Goal: Information Seeking & Learning: Learn about a topic

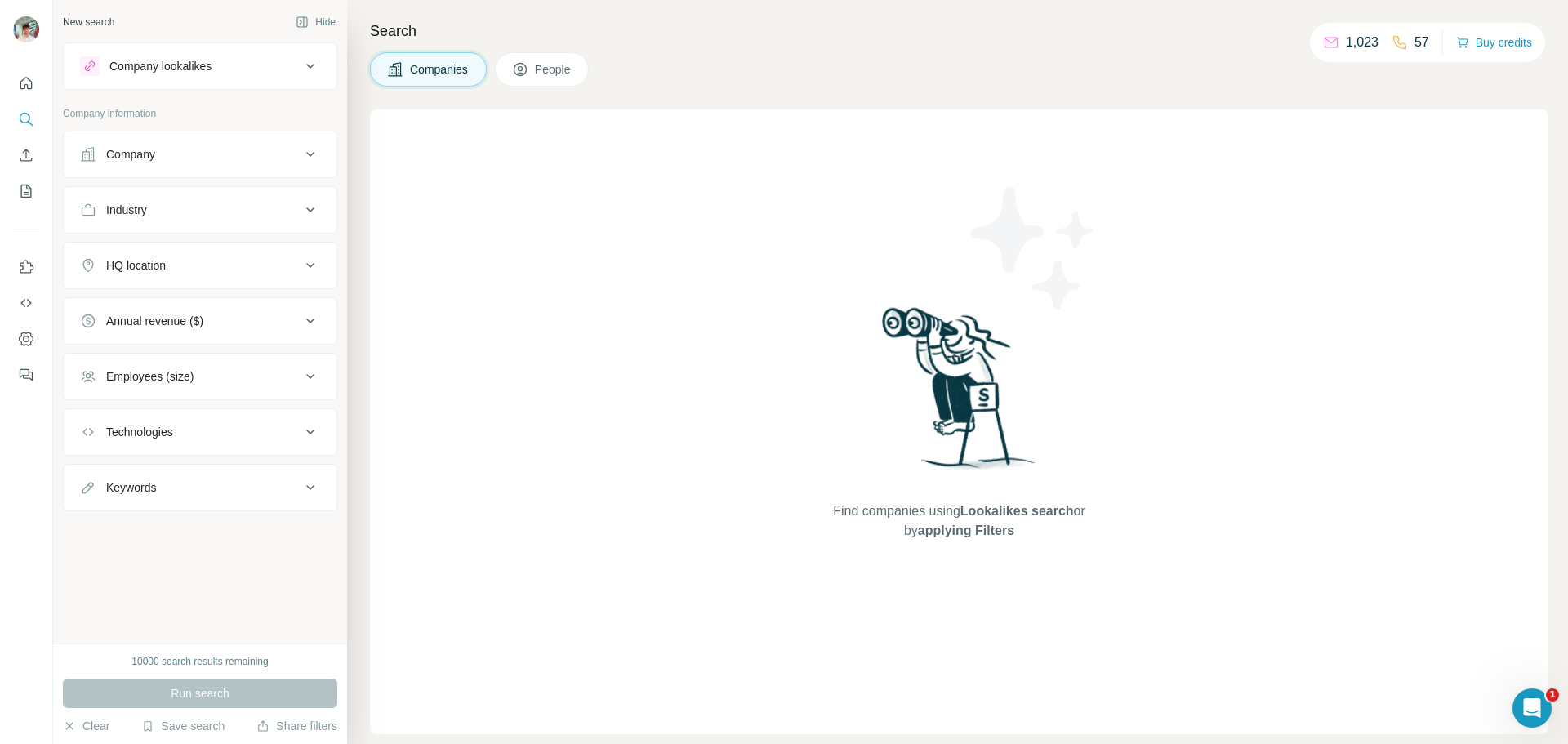
click at [294, 437] on div "Technologies" at bounding box center [190, 432] width 220 height 16
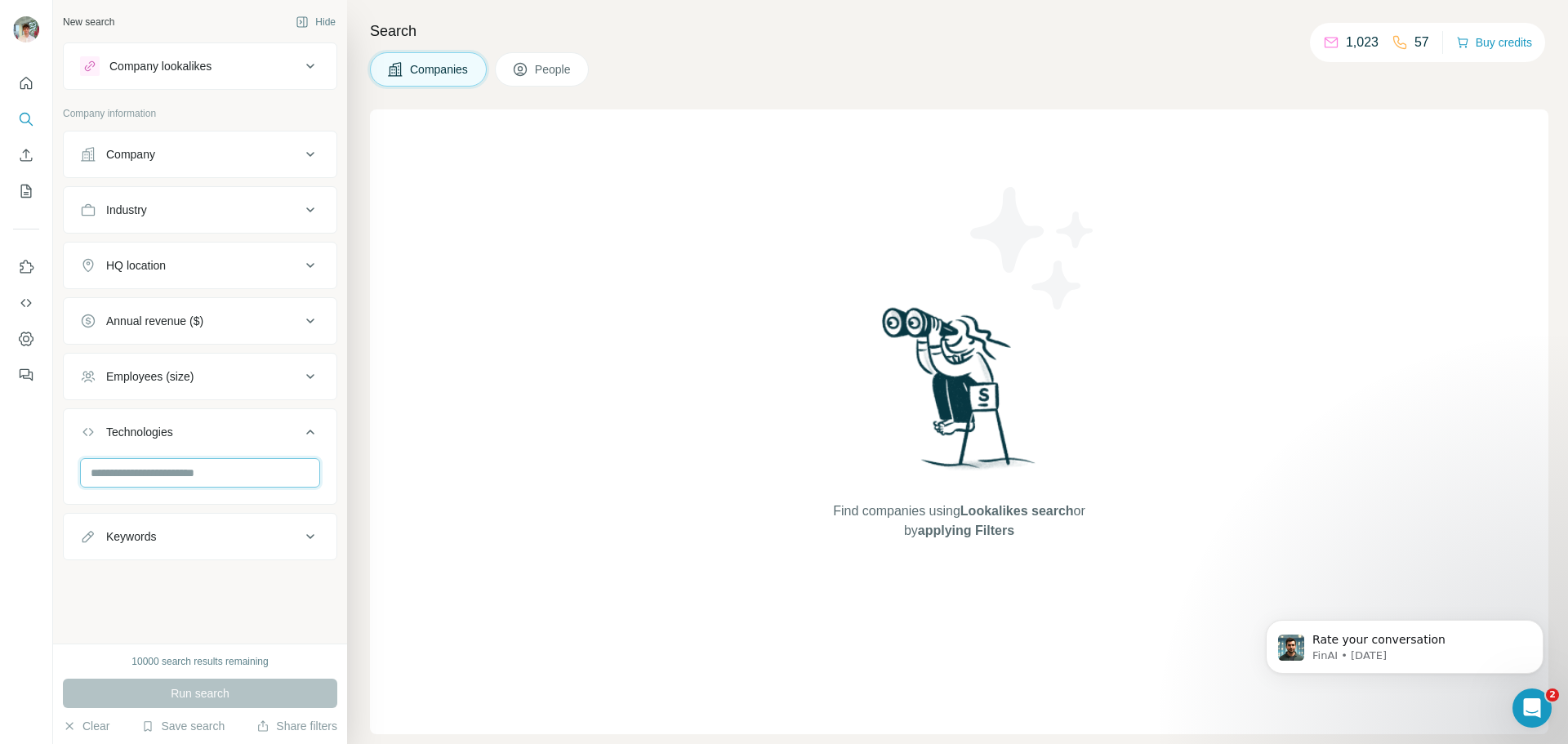
click at [273, 486] on input "text" at bounding box center [200, 473] width 241 height 29
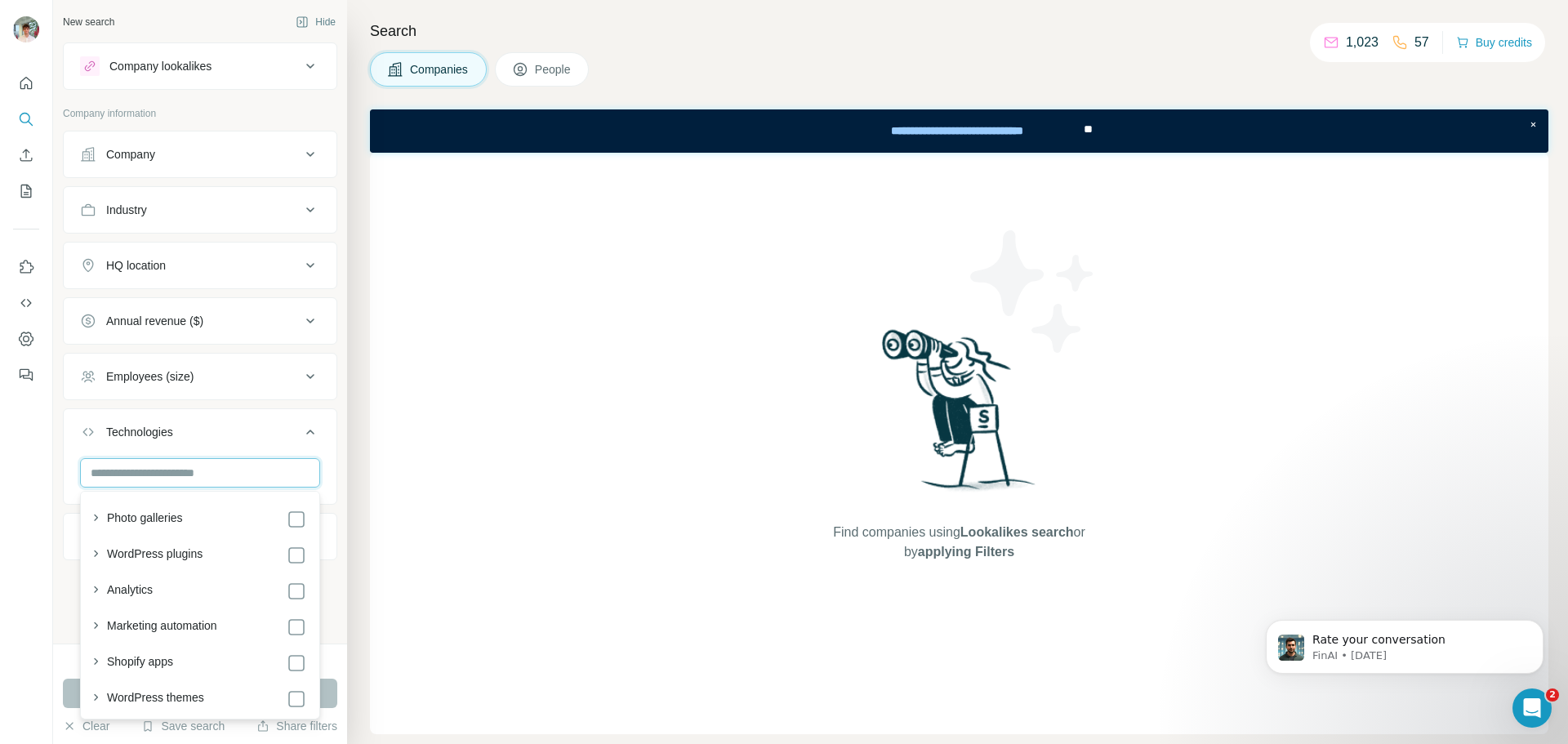
click at [313, 463] on input "text" at bounding box center [200, 473] width 241 height 29
click at [308, 463] on input "text" at bounding box center [200, 473] width 241 height 29
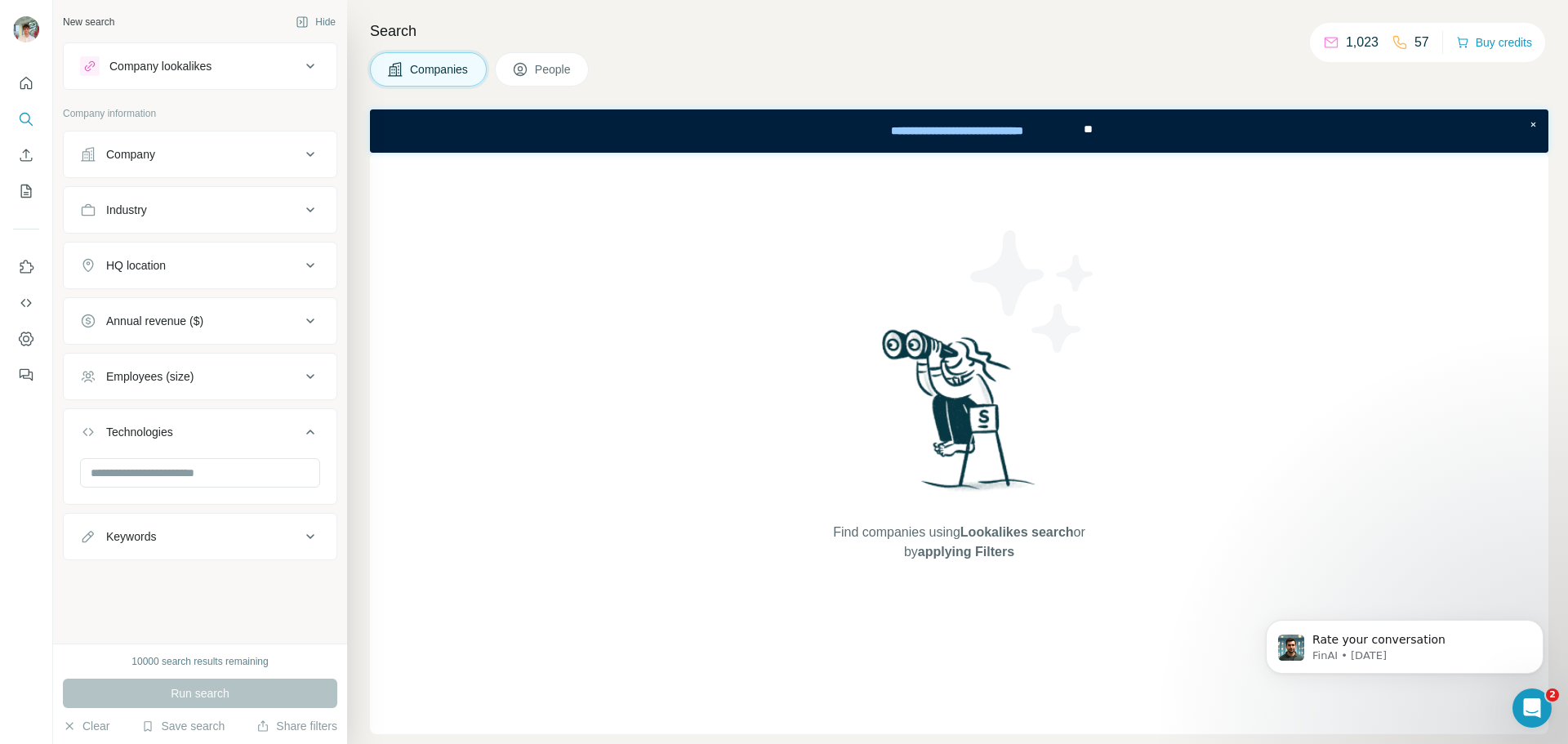
click at [310, 442] on button "Technologies" at bounding box center [200, 436] width 273 height 46
click at [297, 307] on button "Annual revenue ($)" at bounding box center [200, 320] width 273 height 39
click at [297, 307] on button "Annual revenue ($)" at bounding box center [200, 324] width 273 height 46
click at [298, 204] on div "Industry" at bounding box center [190, 210] width 220 height 16
click at [238, 246] on input at bounding box center [191, 251] width 202 height 18
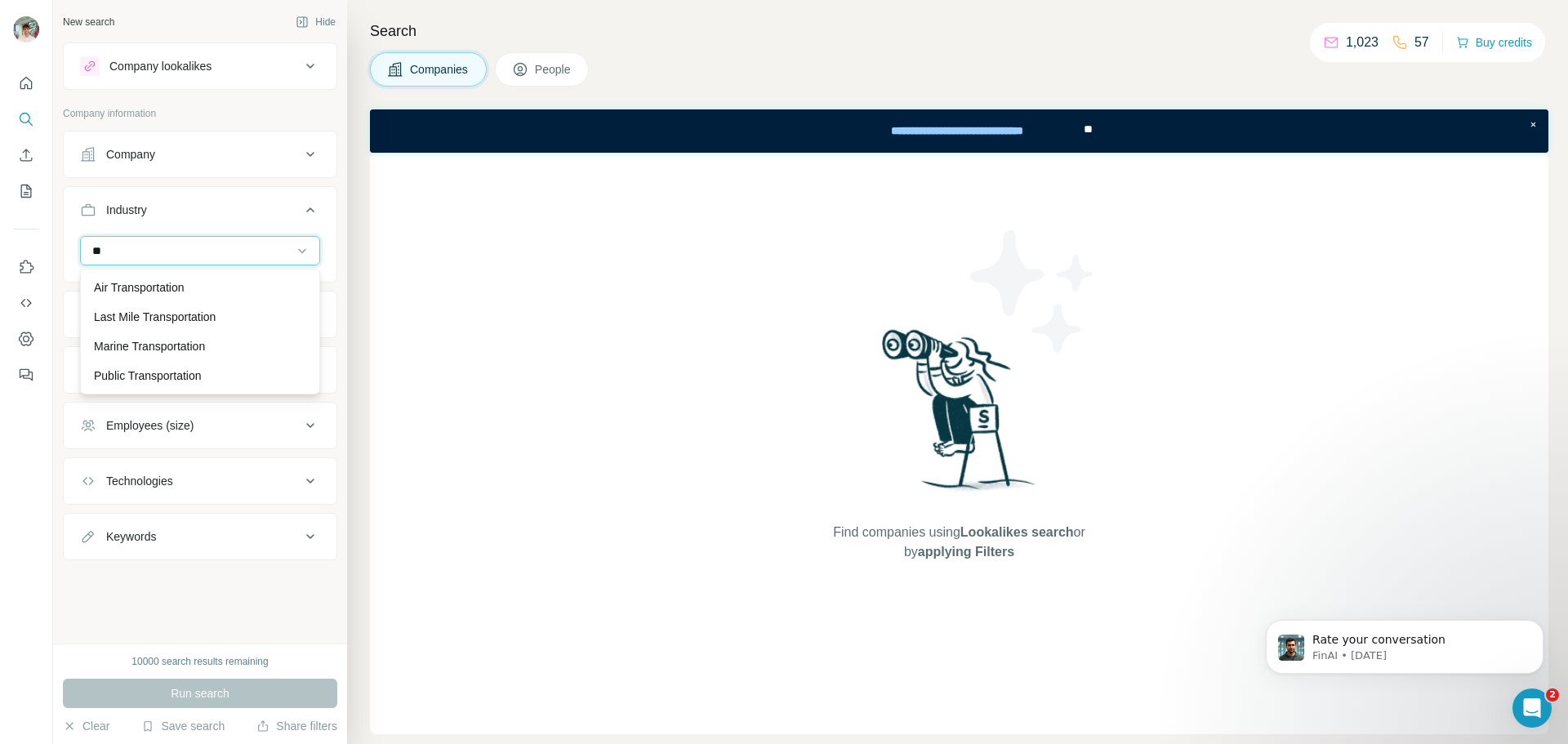
type input "*"
click at [875, 458] on img at bounding box center [960, 415] width 170 height 182
click at [1543, 622] on icon "Dismiss notification" at bounding box center [1540, 625] width 9 height 9
